Goal: Task Accomplishment & Management: Complete application form

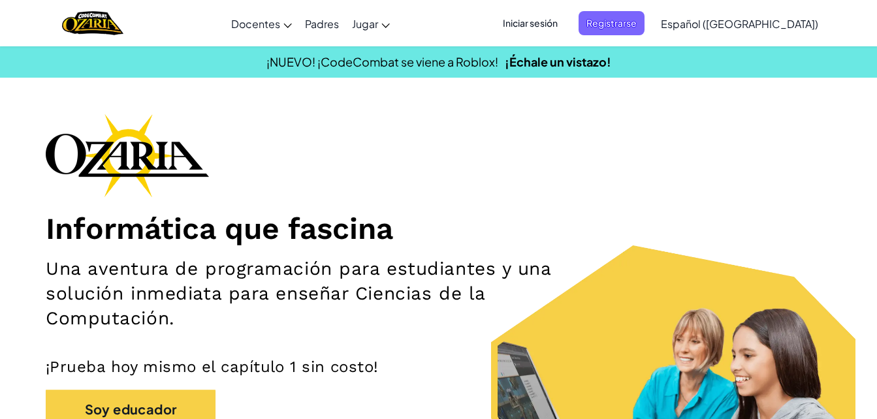
click at [560, 25] on span "Iniciar sesión" at bounding box center [530, 23] width 71 height 24
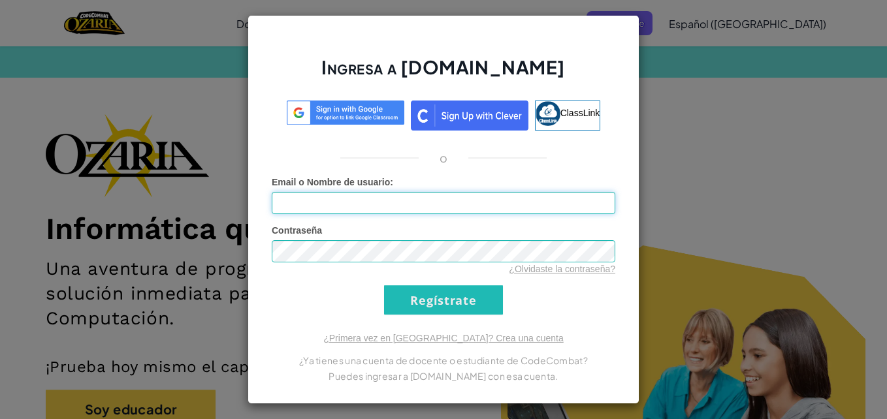
type input "[EMAIL_ADDRESS][DOMAIN_NAME]"
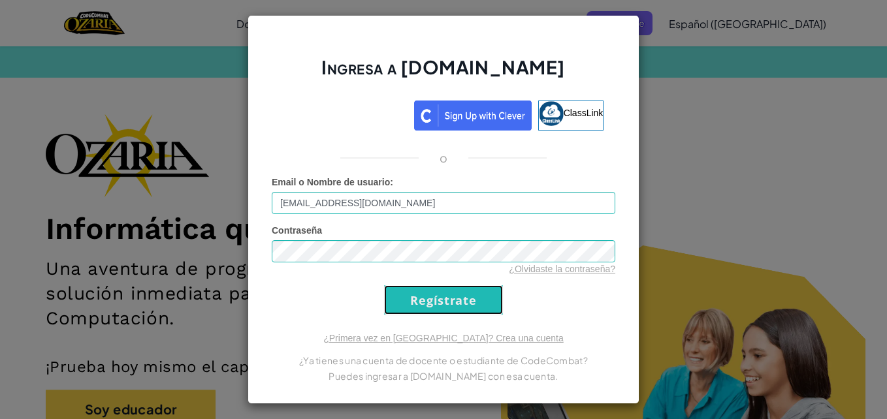
click at [436, 300] on input "Regístrate" at bounding box center [443, 299] width 119 height 29
